Goal: Information Seeking & Learning: Learn about a topic

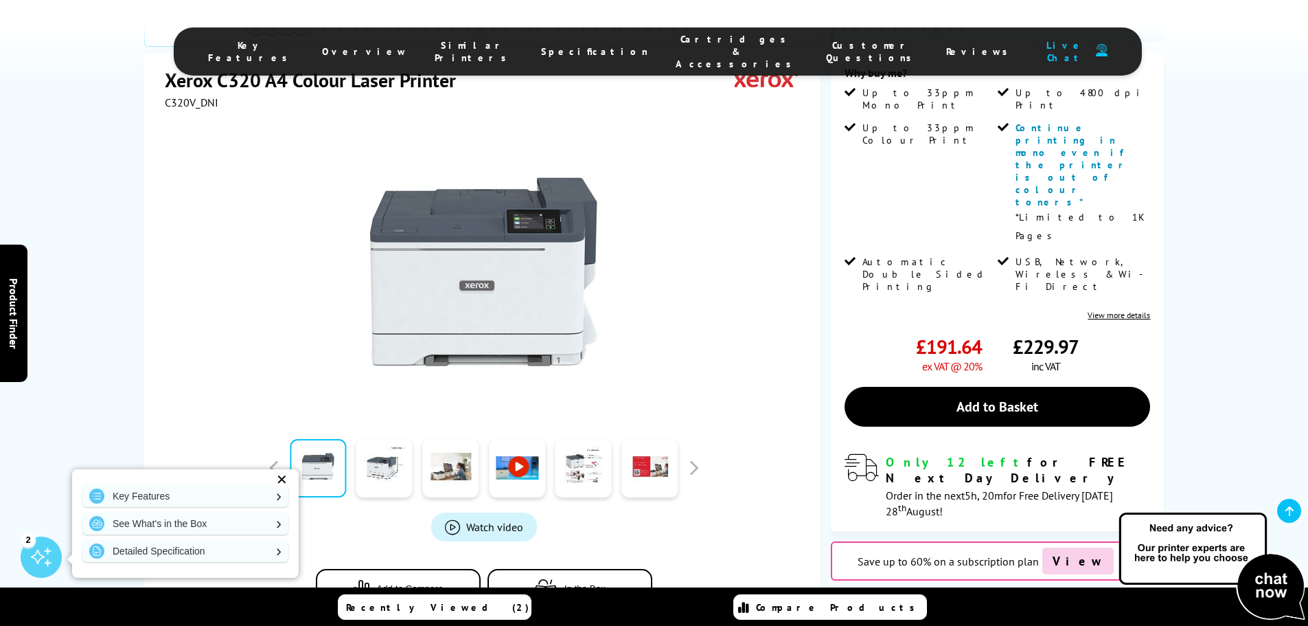
scroll to position [343, 0]
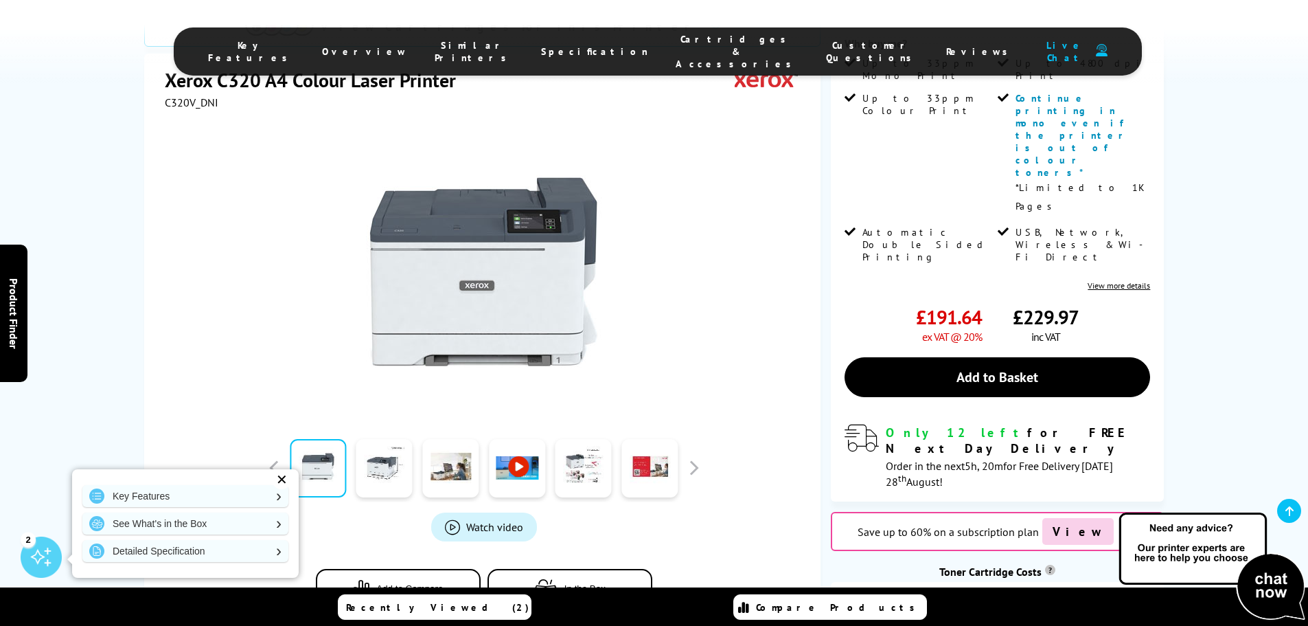
click at [598, 439] on link at bounding box center [584, 468] width 56 height 58
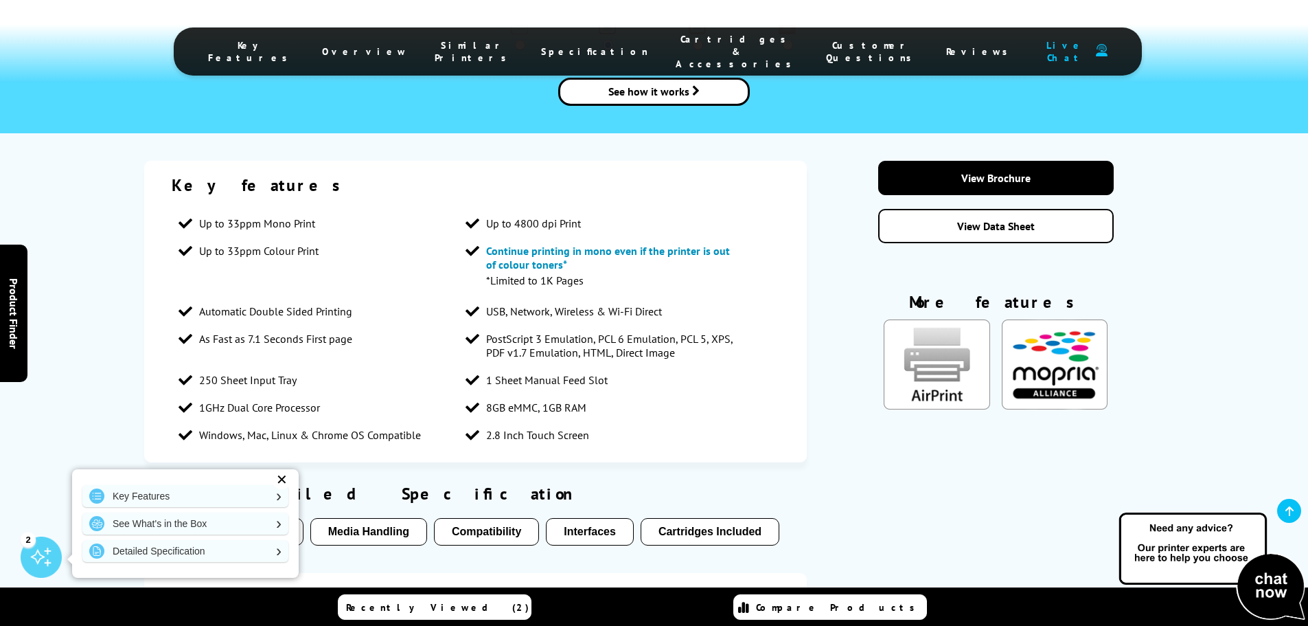
scroll to position [2061, 0]
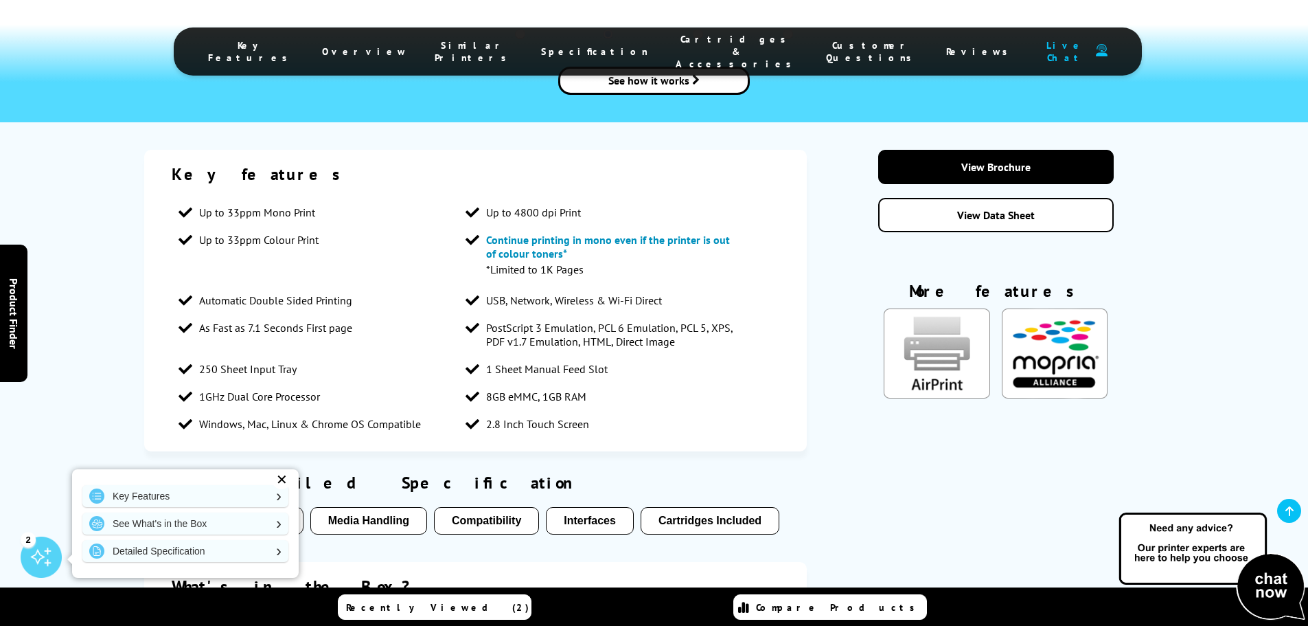
click at [286, 473] on div "✕" at bounding box center [281, 479] width 19 height 19
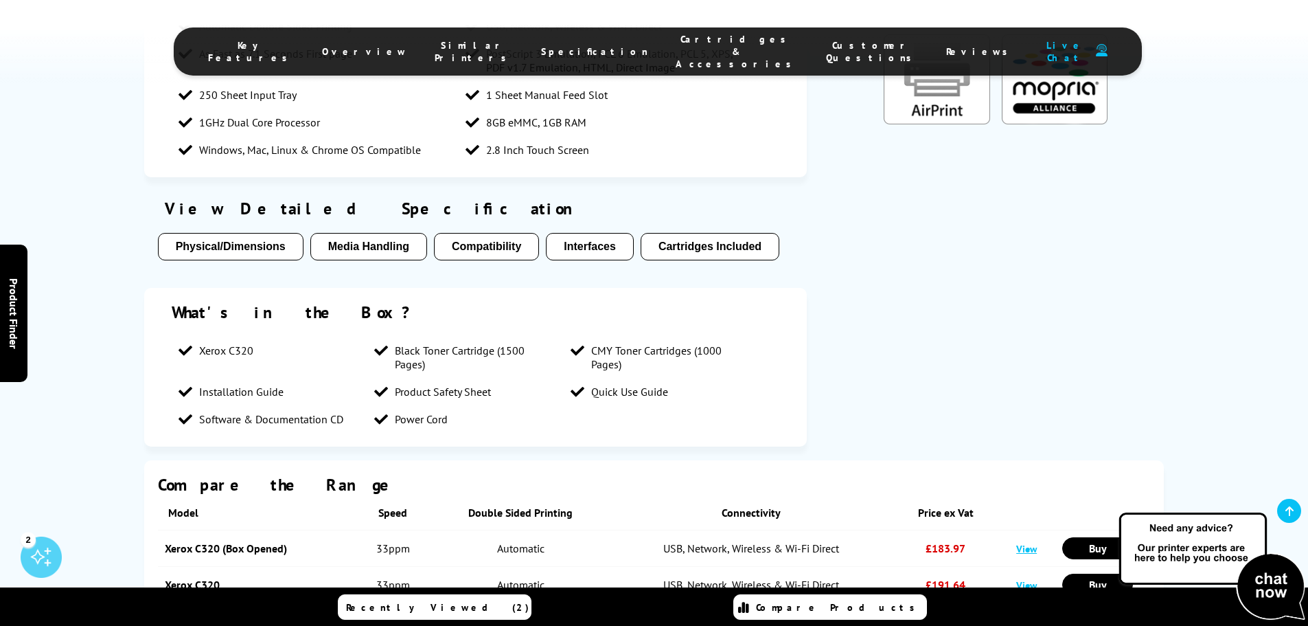
scroll to position [2335, 0]
click at [1032, 541] on link "View" at bounding box center [1027, 547] width 21 height 13
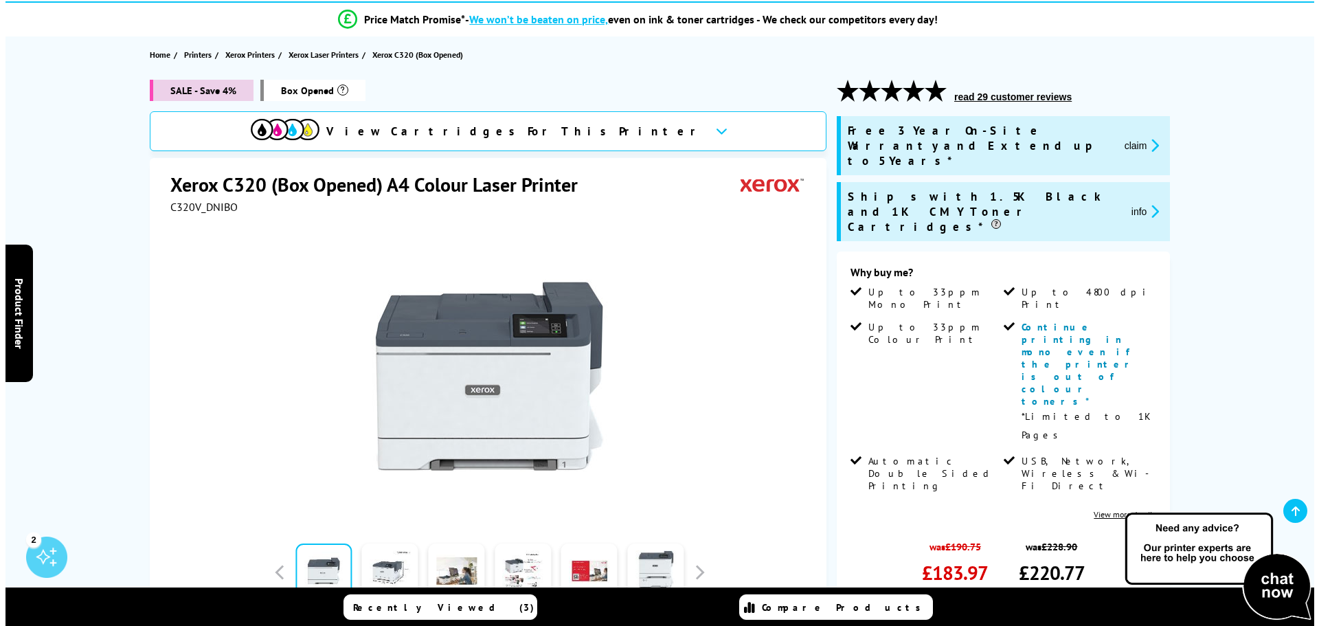
scroll to position [206, 0]
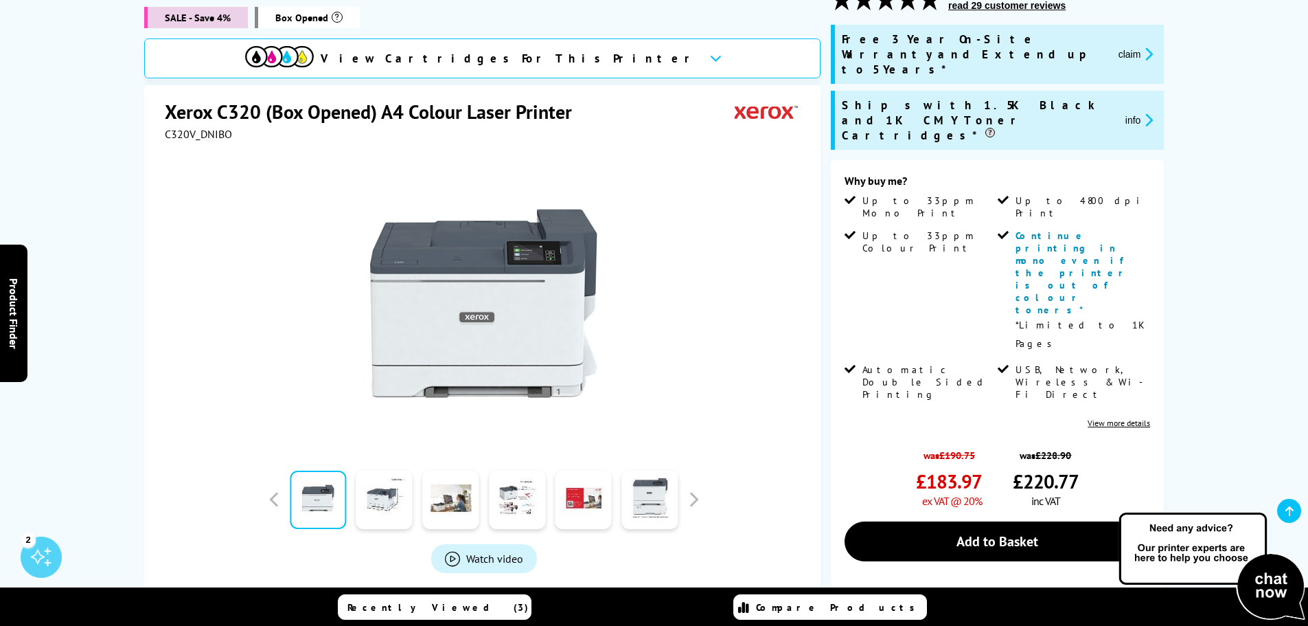
click at [1136, 112] on button "info" at bounding box center [1140, 120] width 36 height 16
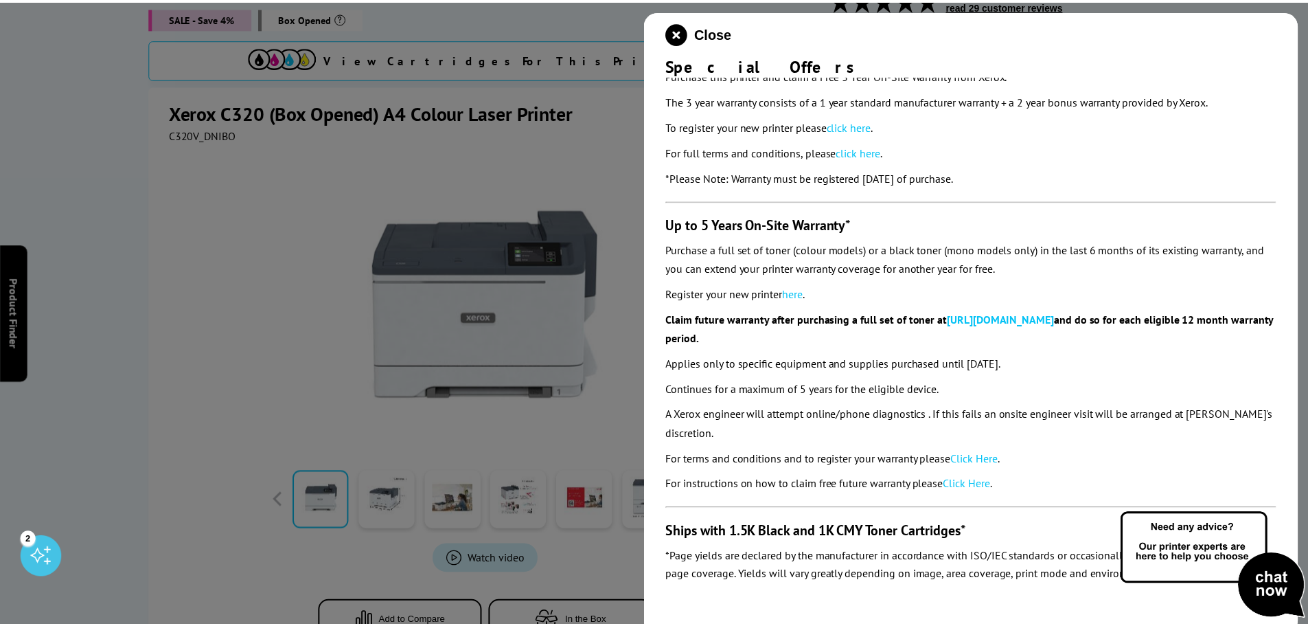
scroll to position [62, 0]
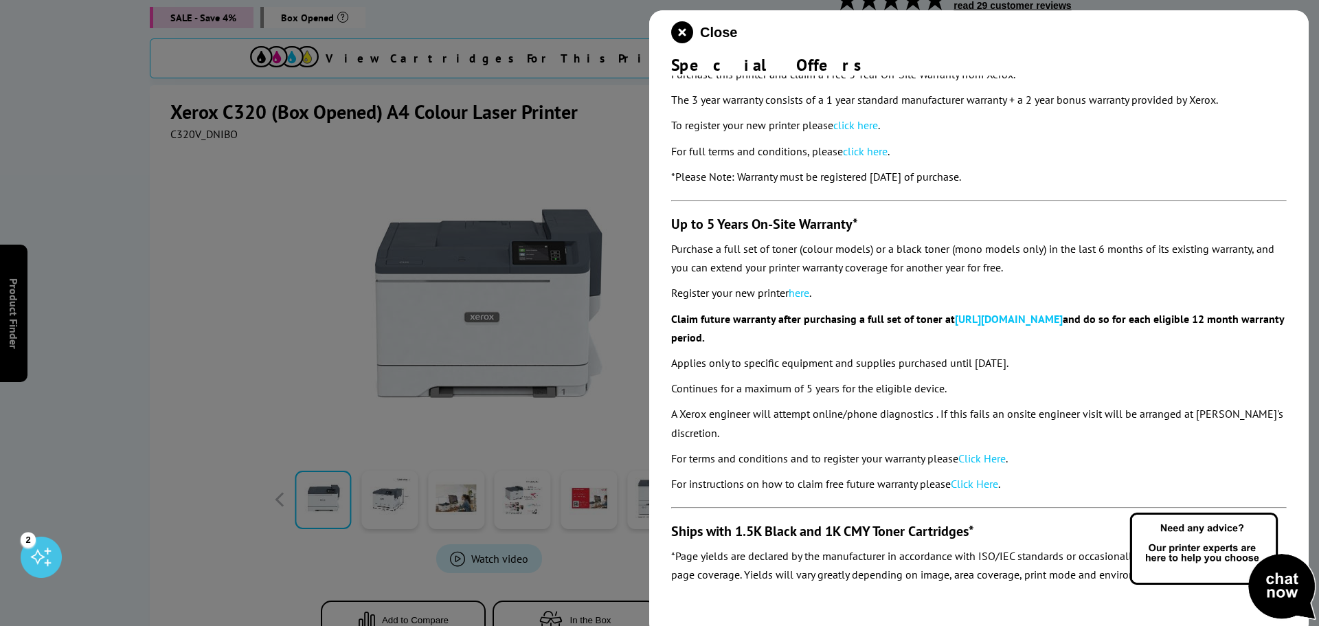
click at [681, 27] on icon "close modal" at bounding box center [682, 32] width 22 height 22
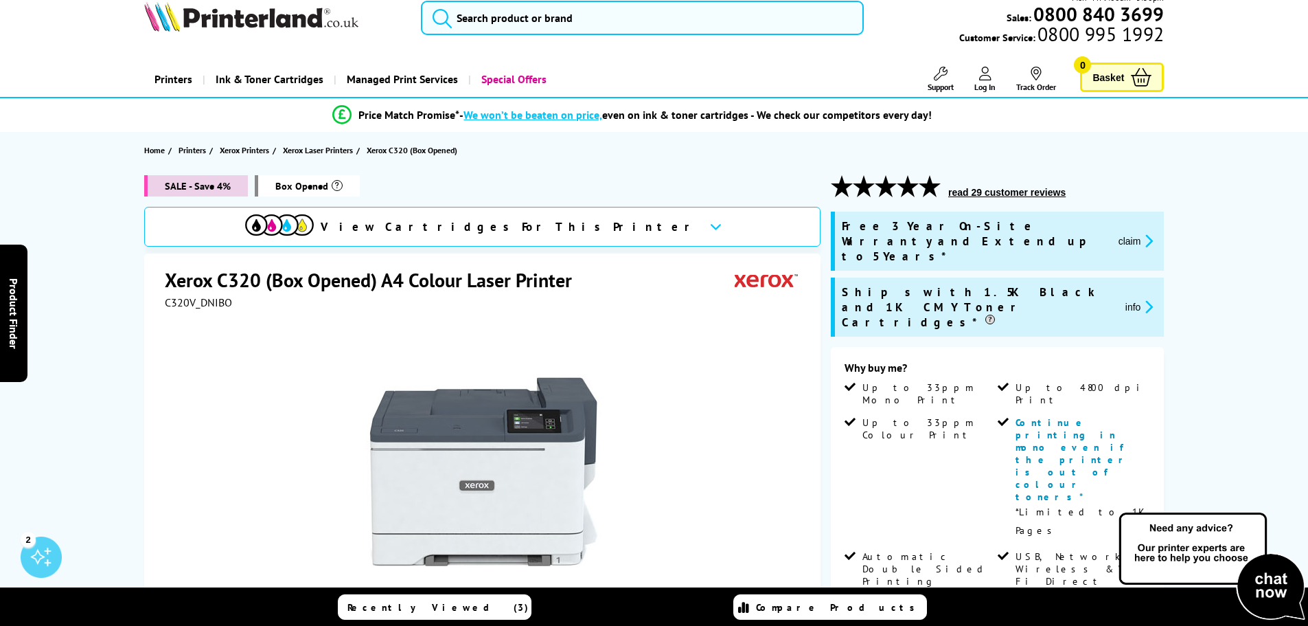
scroll to position [0, 0]
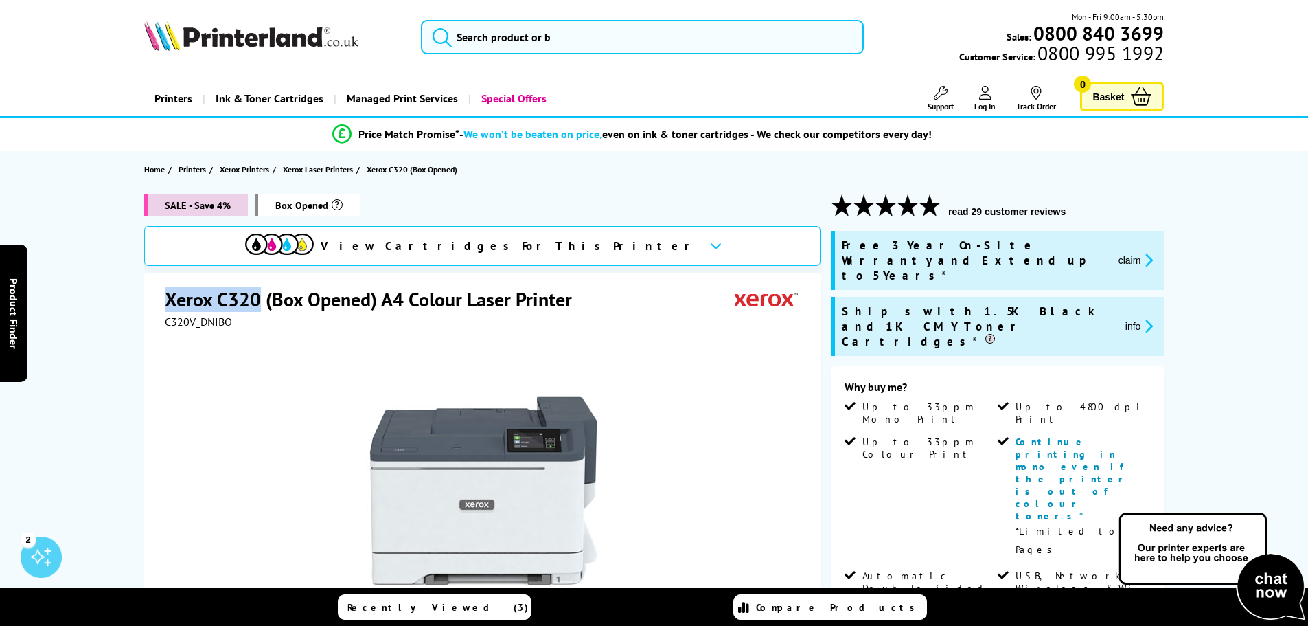
drag, startPoint x: 164, startPoint y: 297, endPoint x: 258, endPoint y: 293, distance: 94.2
click at [258, 293] on h1 "Xerox C320 (Box Opened) A4 Colour Laser Printer" at bounding box center [375, 298] width 421 height 25
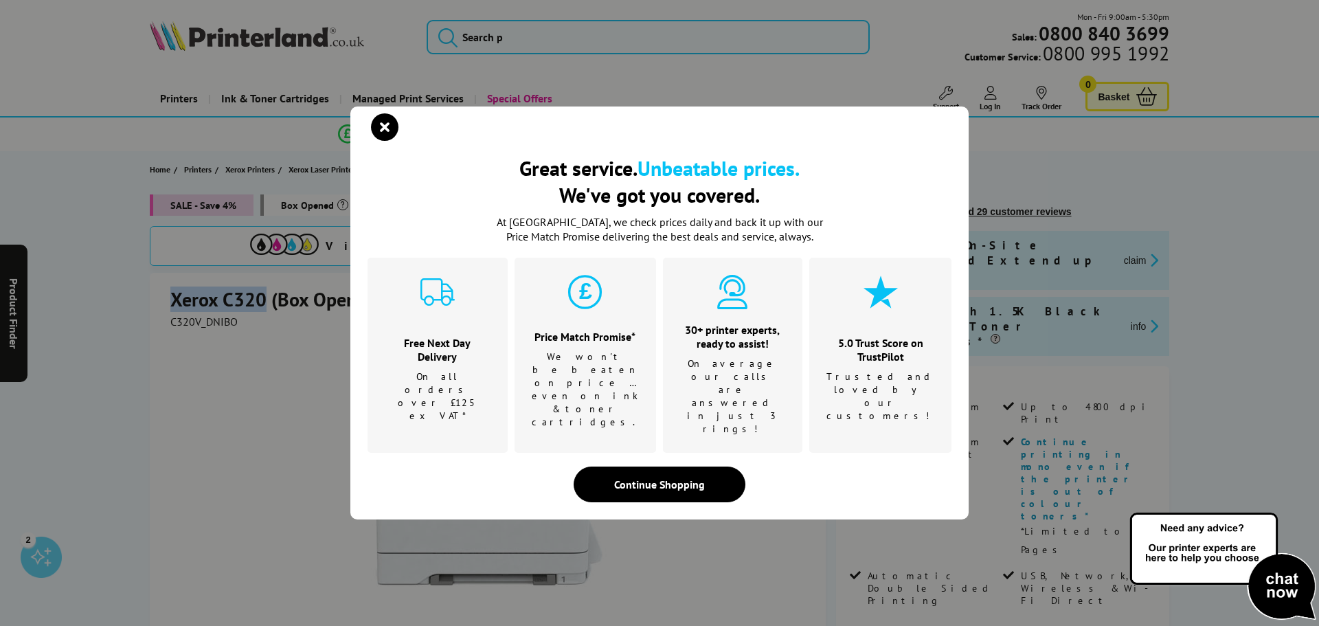
click at [381, 141] on icon "close modal" at bounding box center [384, 126] width 27 height 27
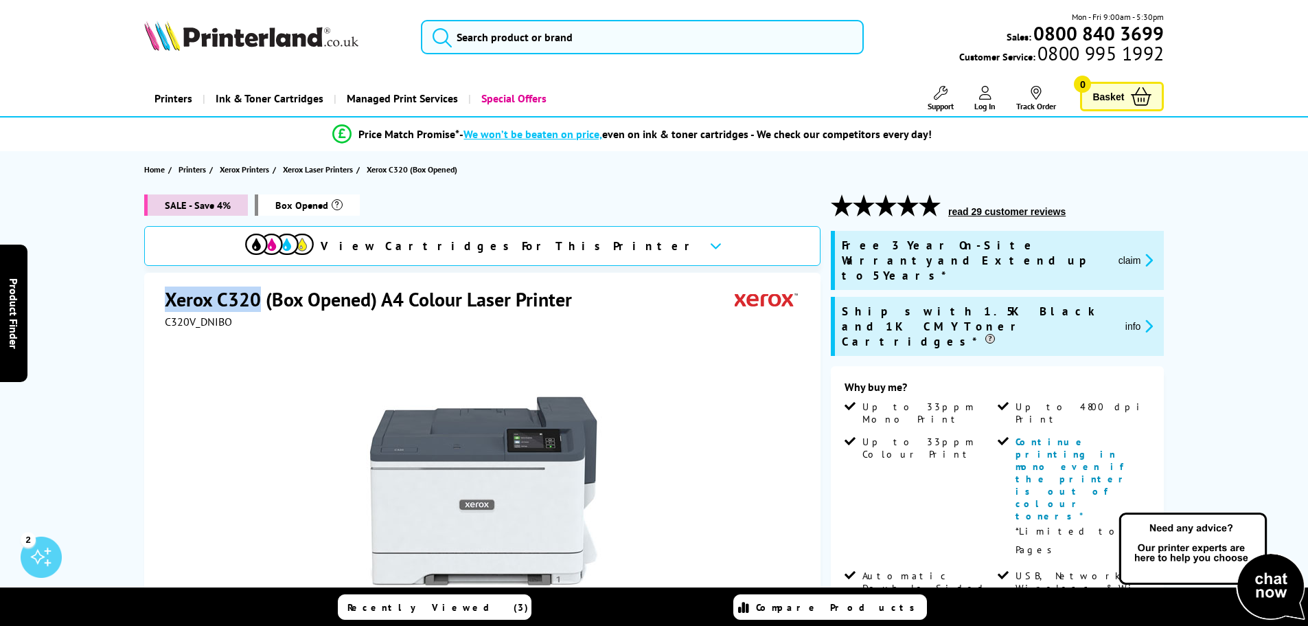
copy h1 "Xerox C320"
